Goal: Task Accomplishment & Management: Complete application form

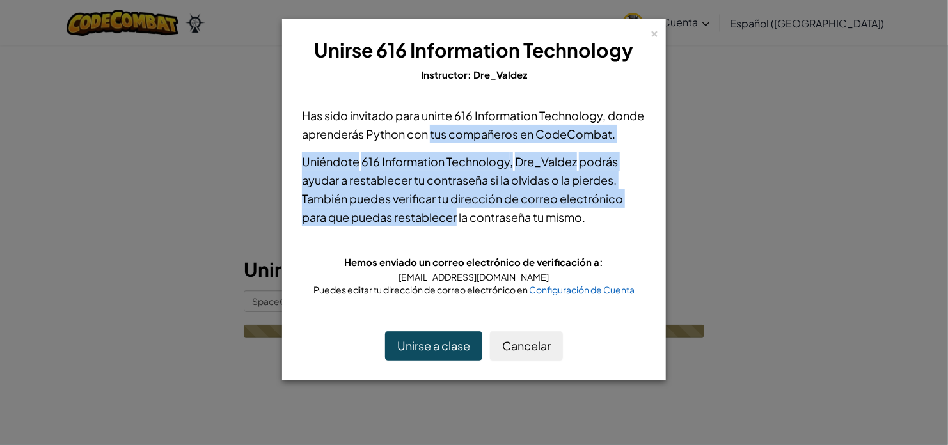
drag, startPoint x: 427, startPoint y: 125, endPoint x: 460, endPoint y: 221, distance: 101.5
click at [460, 221] on div "Has sido invitado para unirte 616 Information Technology , donde aprenderás Pyt…" at bounding box center [474, 200] width 370 height 215
click at [456, 339] on button "Unirse a clase" at bounding box center [433, 345] width 97 height 29
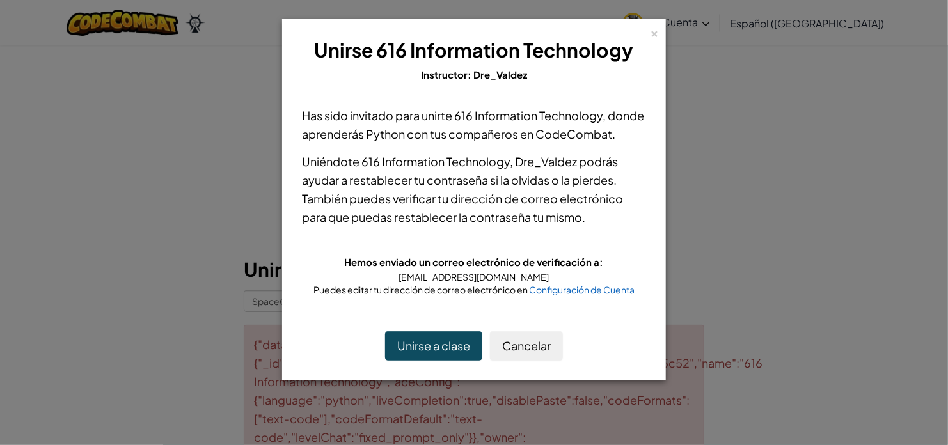
click at [880, 227] on div "× Unirse 616 Information Technology Instructor: Dre_Valdez Has sido invitado pa…" at bounding box center [474, 222] width 948 height 445
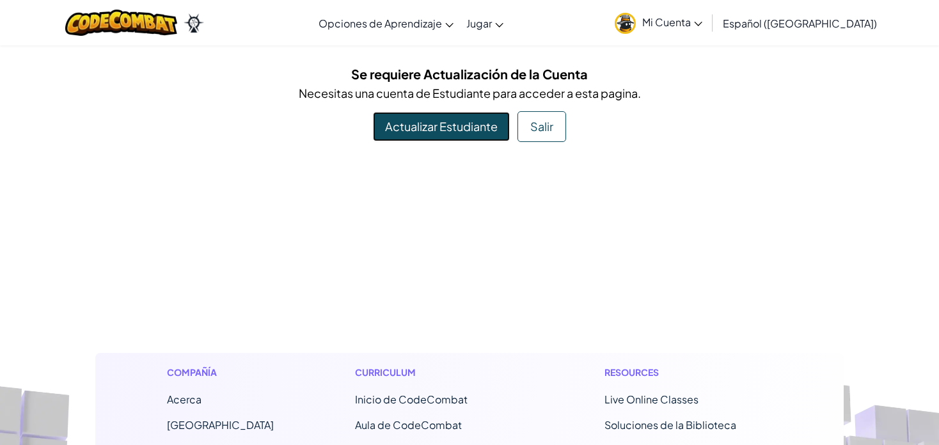
click at [478, 136] on link "Actualizar Estudiante" at bounding box center [441, 126] width 137 height 29
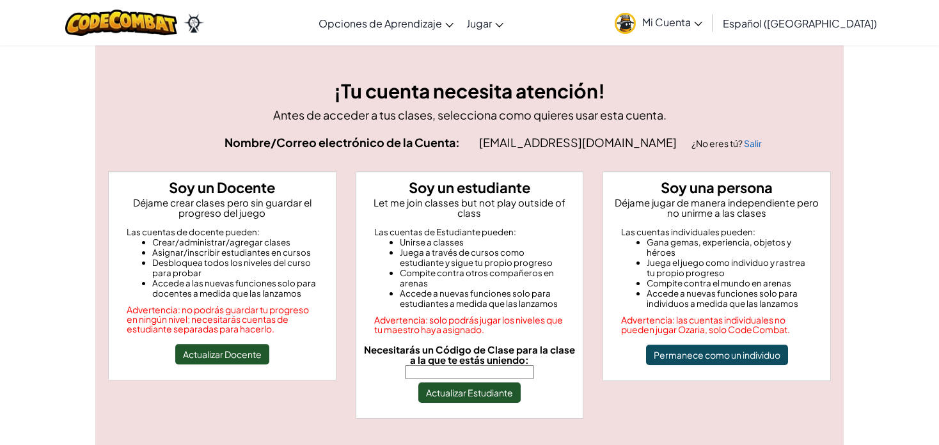
paste input "SpaceOnlyTeam"
type input "SpaceOnlyTeam"
click at [465, 382] on button "Actualizar Estudiante" at bounding box center [469, 392] width 102 height 20
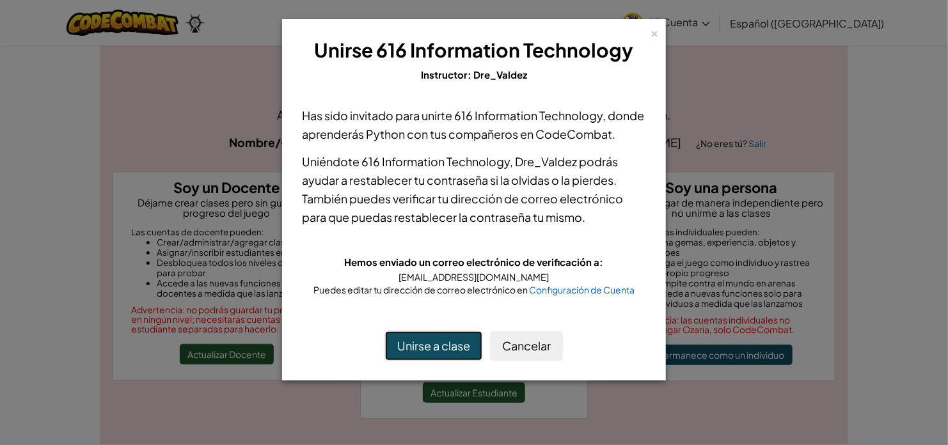
click at [449, 340] on button "Unirse a clase" at bounding box center [433, 345] width 97 height 29
click at [491, 23] on div "× Unirse 616 Information Technology Instructor: Dre_Valdez Has sido invitado pa…" at bounding box center [474, 199] width 384 height 361
click at [822, 253] on div "× Unirse 616 Information Technology Instructor: Dre_Valdez Has sido invitado pa…" at bounding box center [474, 222] width 948 height 445
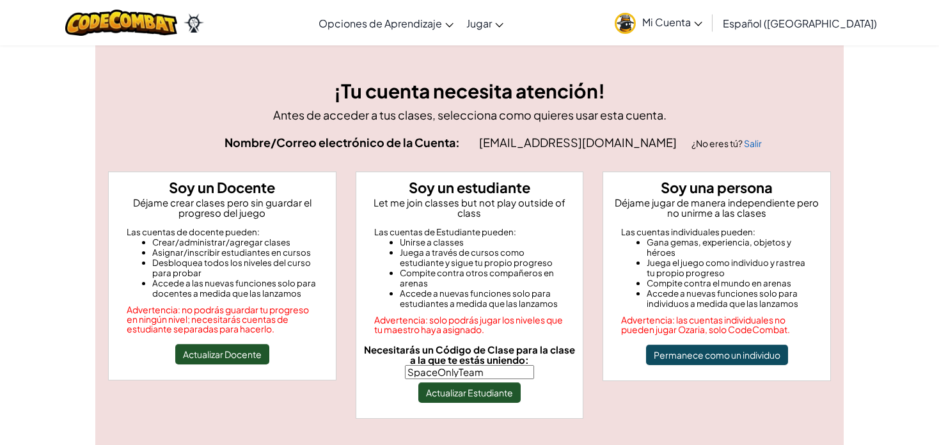
click at [644, 393] on div "Soy una persona Déjame jugar de manera independiente pero no unirme a las clase…" at bounding box center [716, 282] width 247 height 223
click at [892, 277] on div "¡Tu cuenta necesita atención! Antes de acceder a tus clases, selecciona como qu…" at bounding box center [469, 270] width 939 height 450
click at [724, 411] on div "Soy un Docente Déjame crear clases pero sin guardar el progreso del juego Las c…" at bounding box center [469, 301] width 742 height 260
